Goal: Task Accomplishment & Management: Use online tool/utility

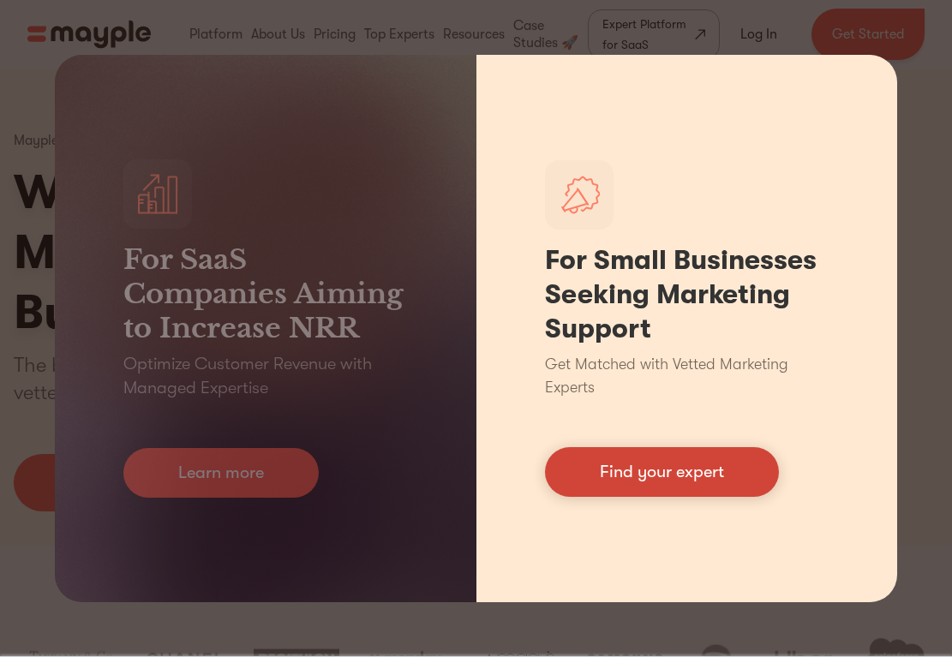
click at [674, 471] on link "Find your expert" at bounding box center [662, 472] width 234 height 50
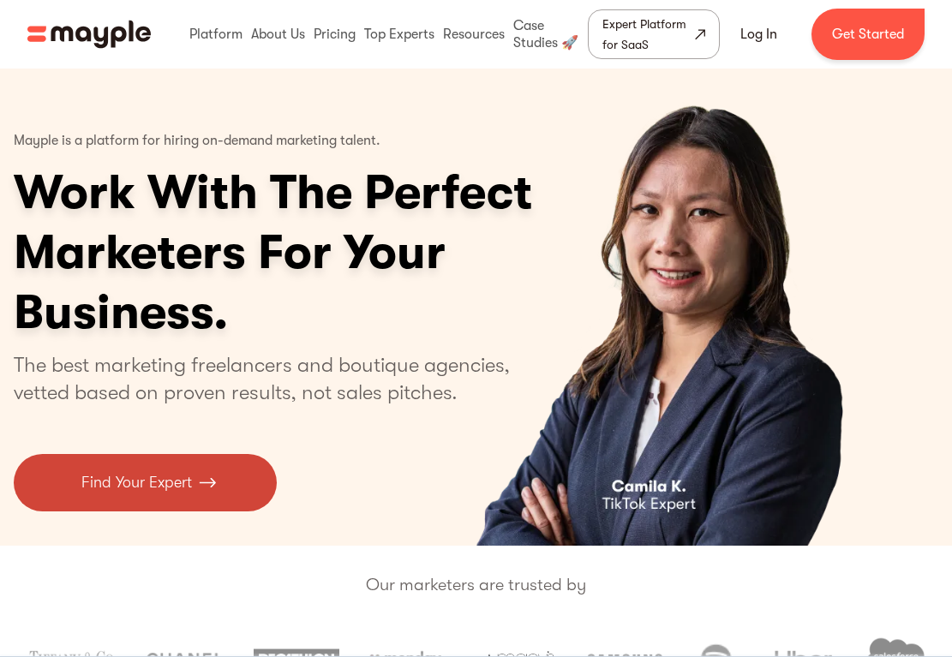
click at [219, 483] on link "Find Your Expert" at bounding box center [145, 482] width 263 height 57
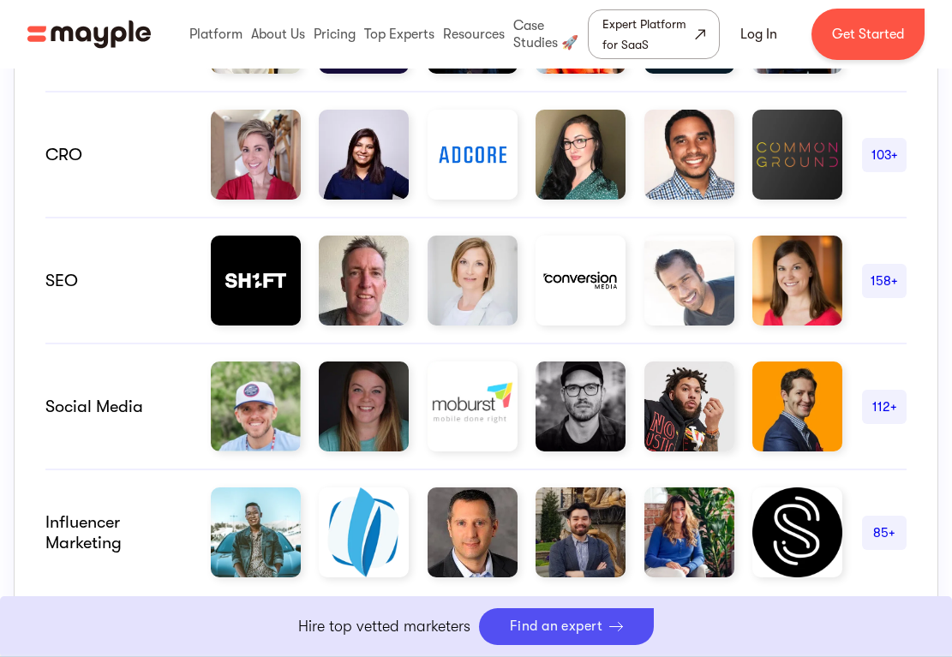
scroll to position [1229, 0]
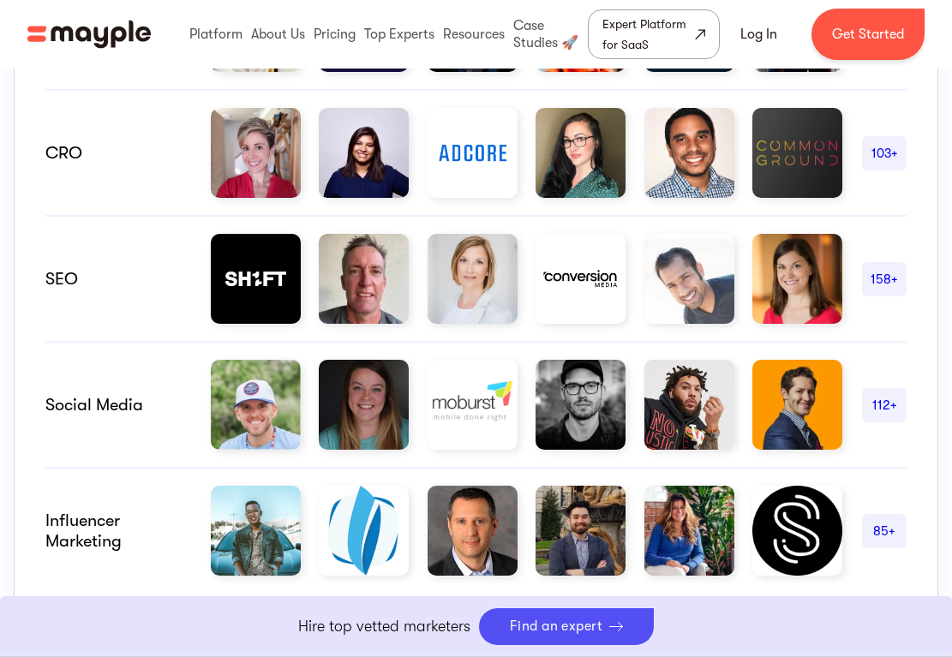
click at [183, 412] on div "Social Media" at bounding box center [118, 405] width 146 height 21
